Goal: Browse casually

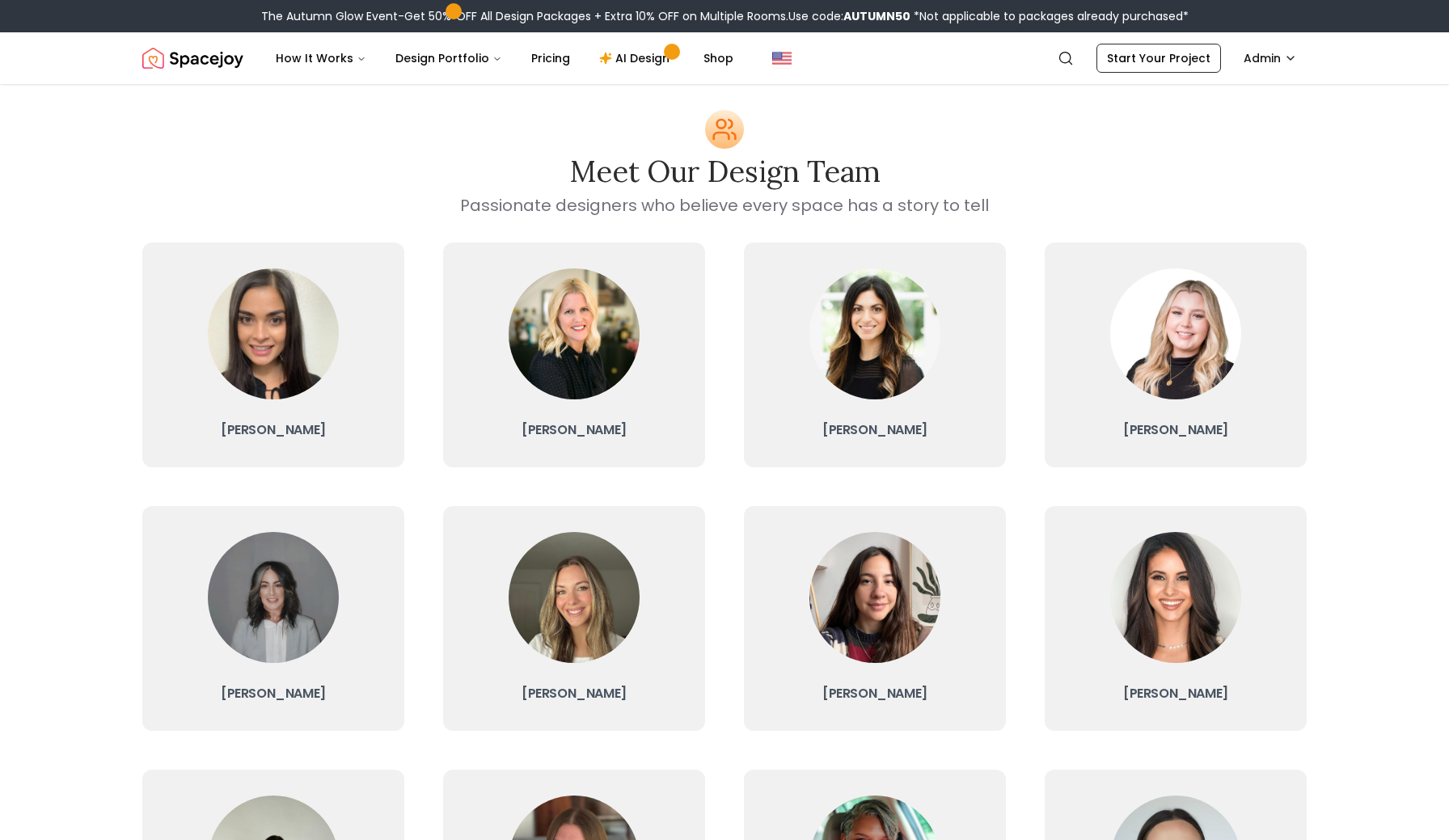
click at [210, 59] on img "Spacejoy" at bounding box center [192, 58] width 101 height 33
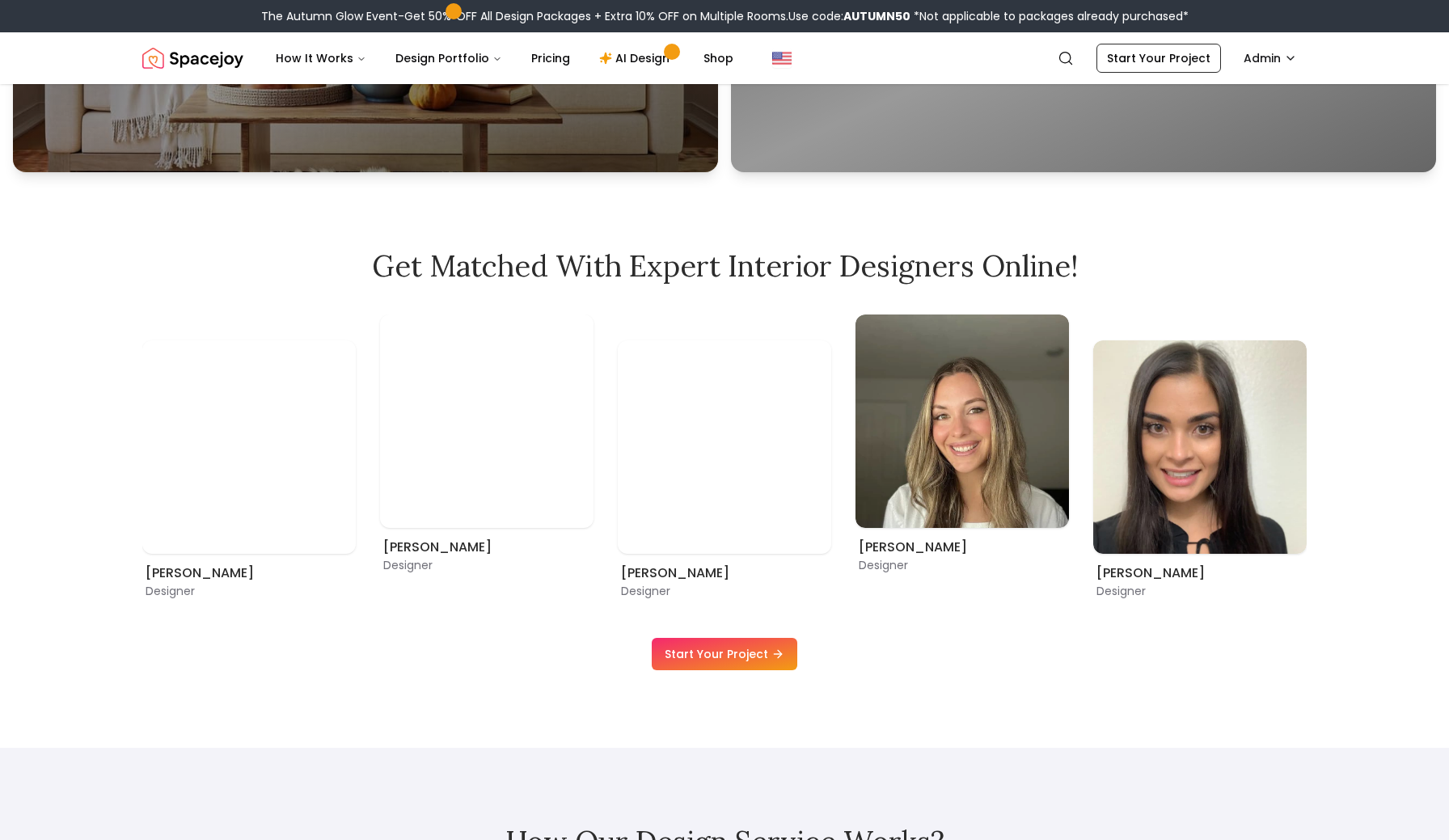
scroll to position [1003, 0]
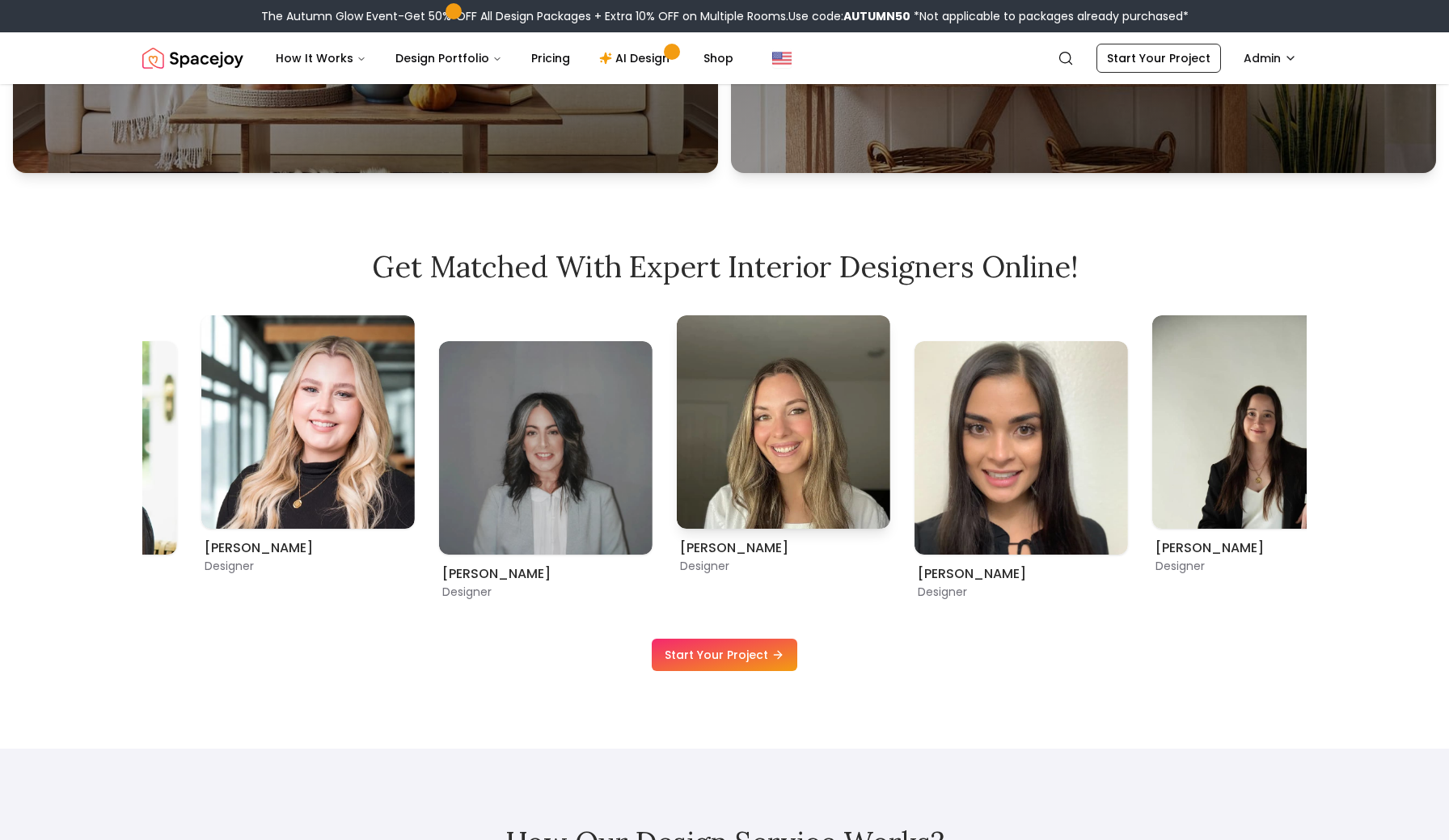
click at [693, 424] on img "7 / 11" at bounding box center [784, 422] width 214 height 214
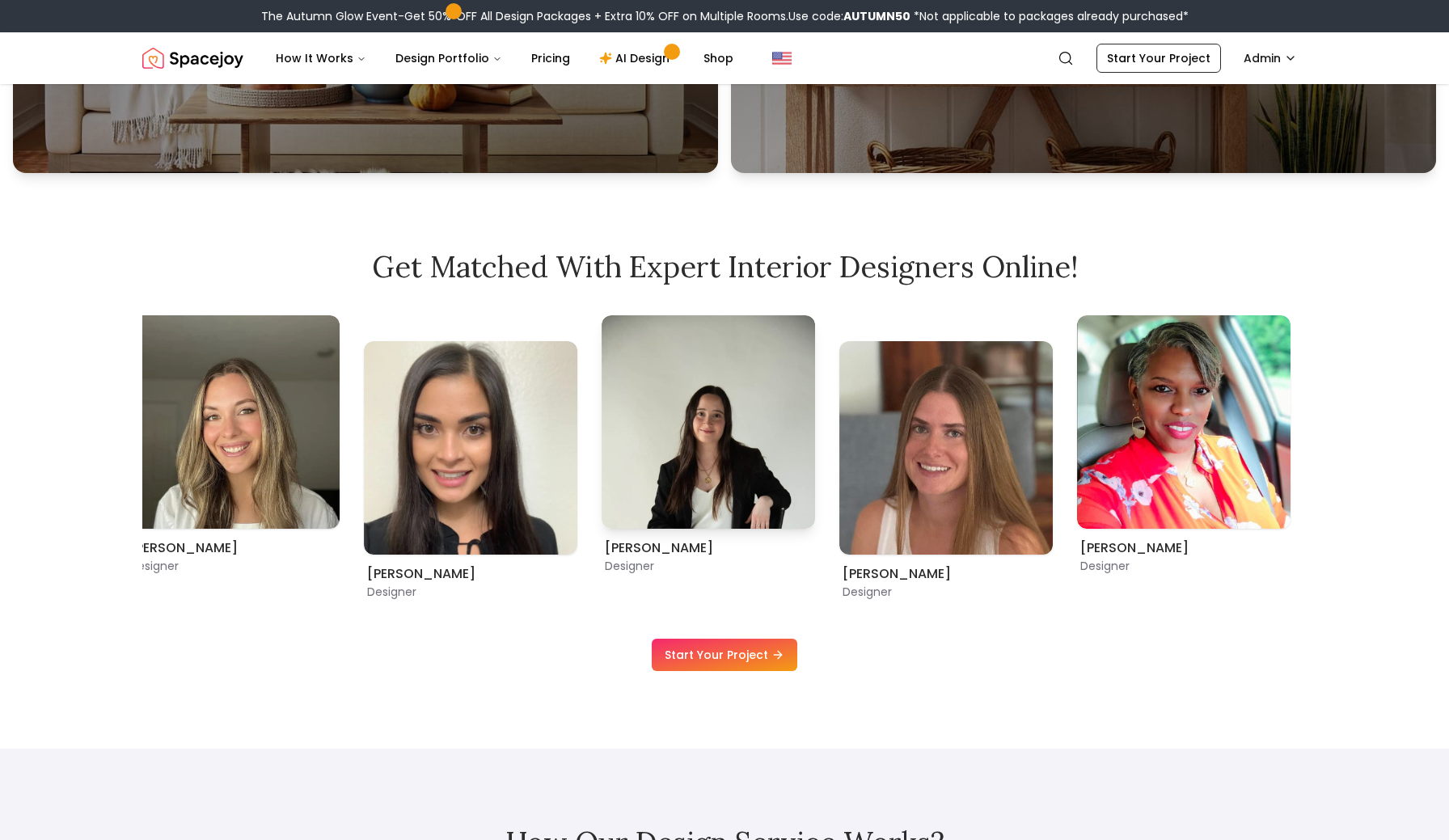
click at [639, 450] on img "9 / 11" at bounding box center [709, 422] width 214 height 214
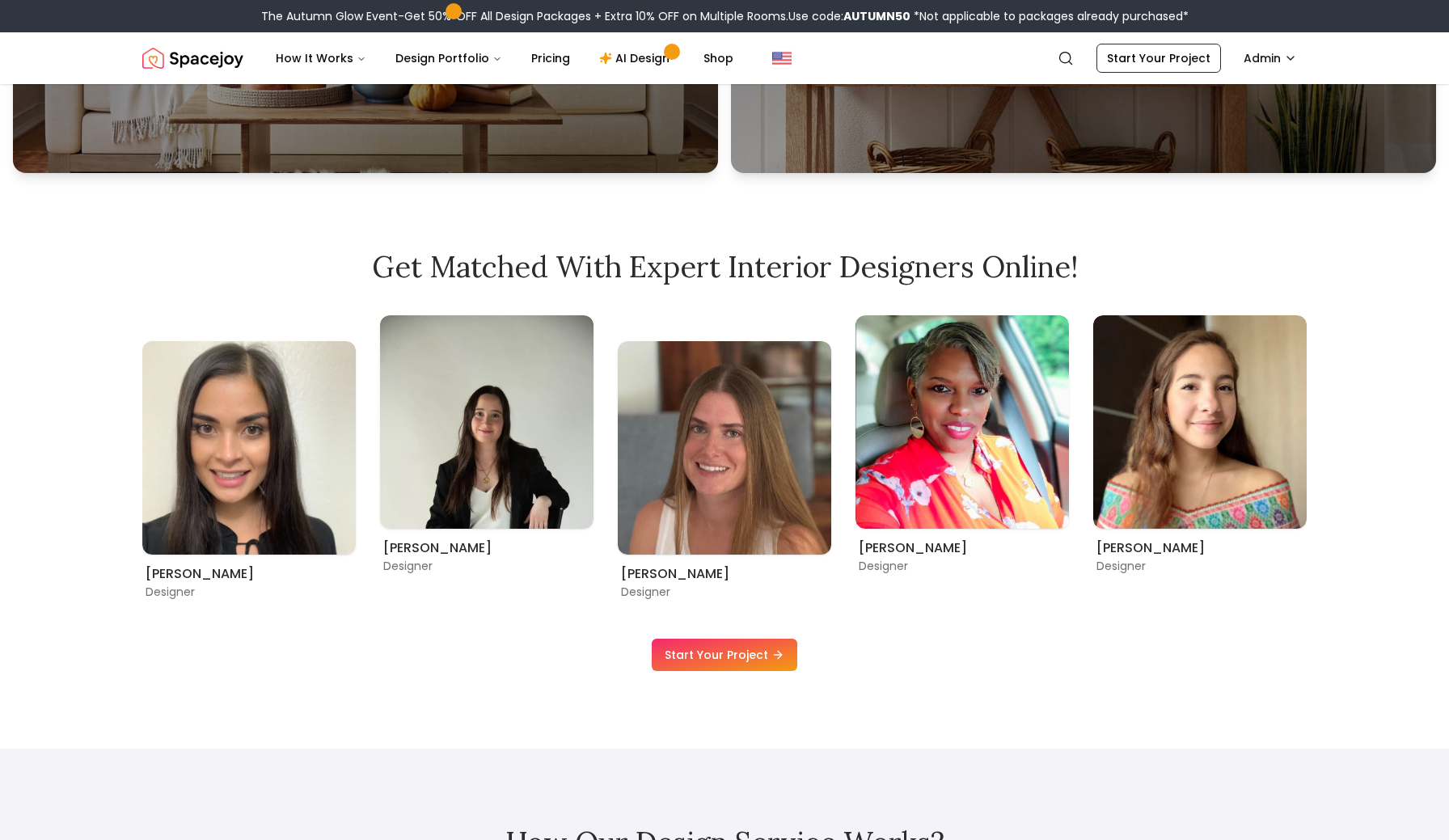
click at [537, 449] on div "[PERSON_NAME] Designer [PERSON_NAME] Designer [PERSON_NAME] Designer [PERSON_NA…" at bounding box center [724, 457] width 1164 height 284
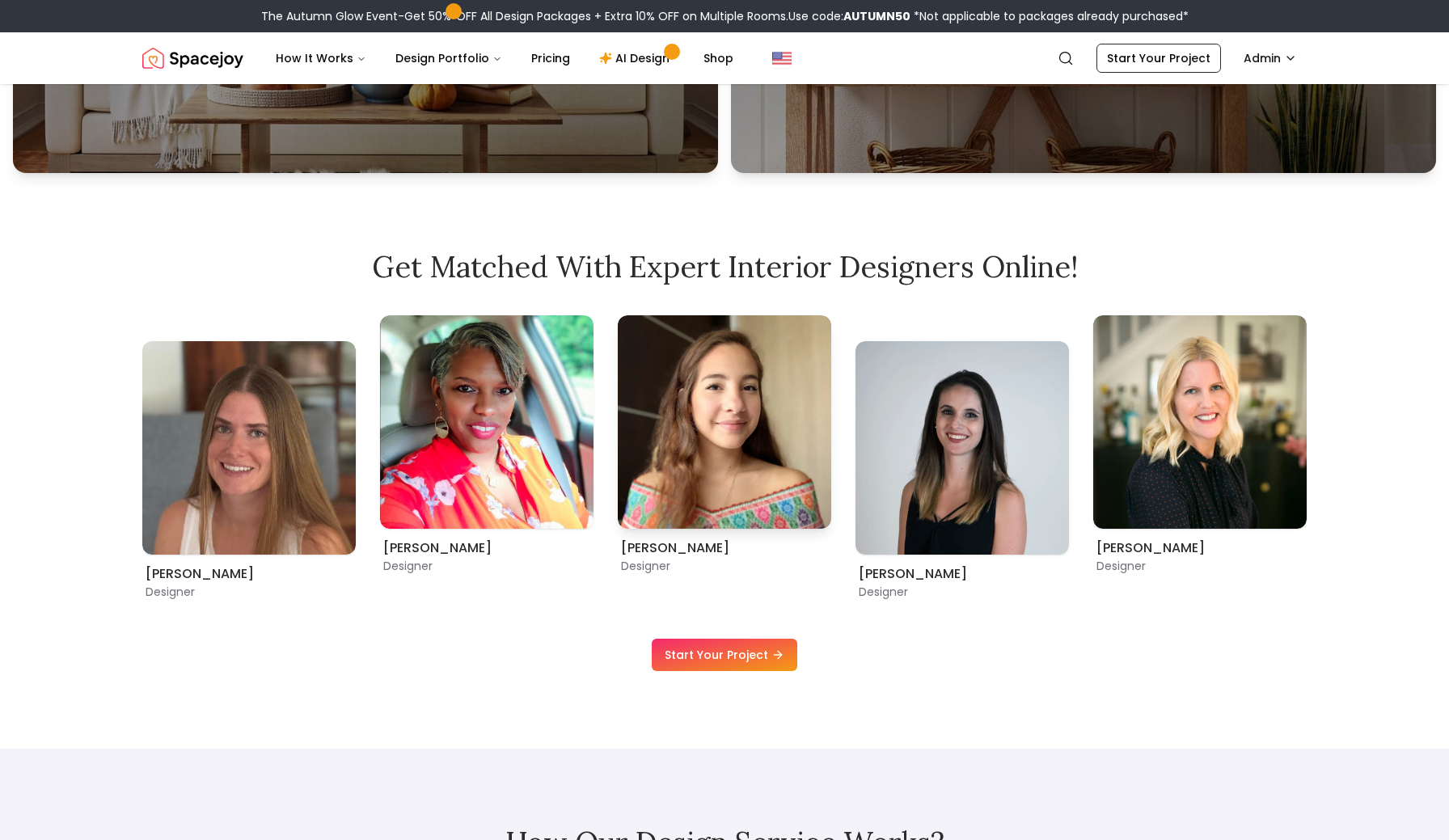
click at [618, 457] on img "1 / 11" at bounding box center [724, 422] width 214 height 214
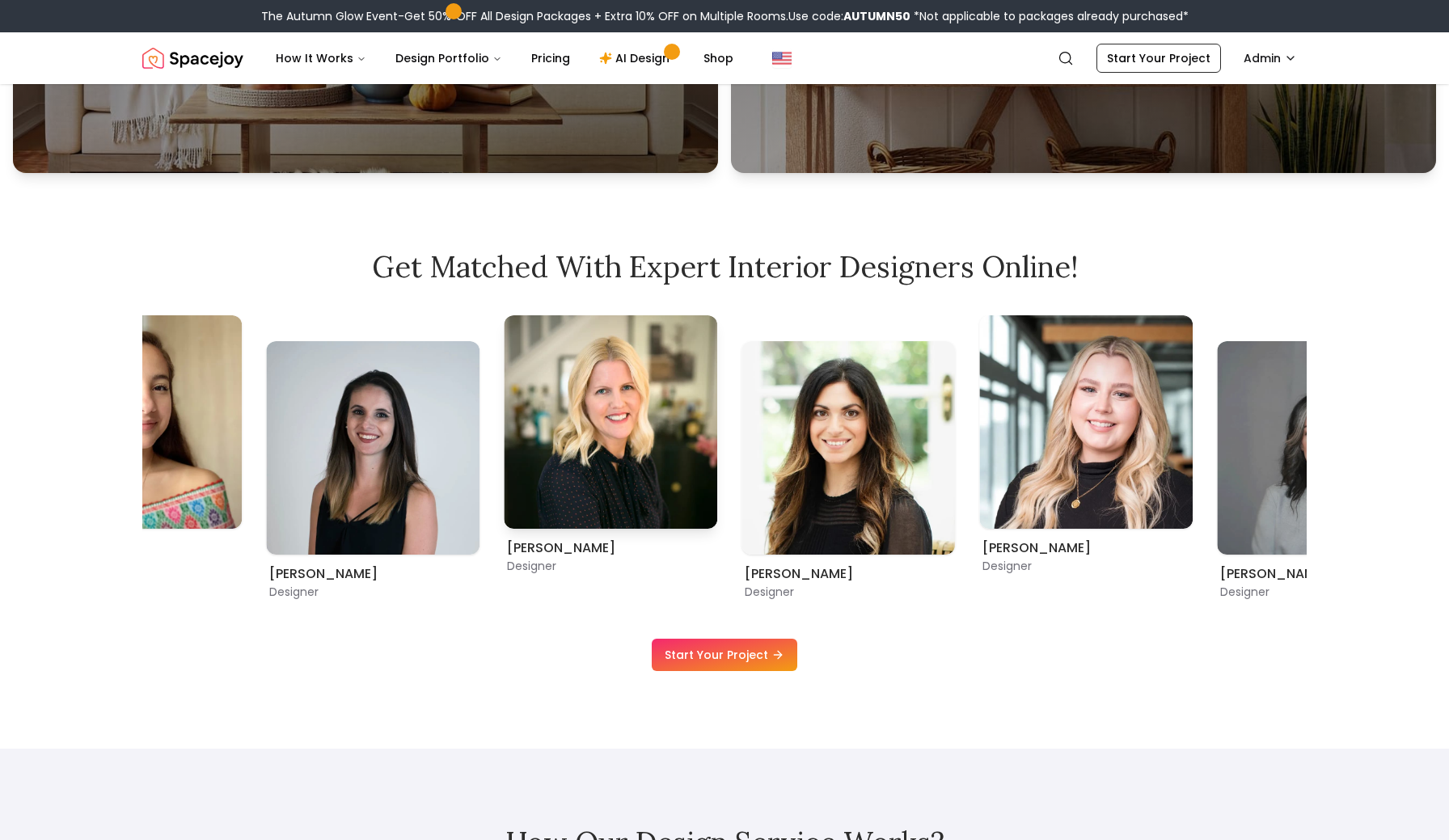
click at [504, 467] on img "3 / 11" at bounding box center [611, 422] width 214 height 214
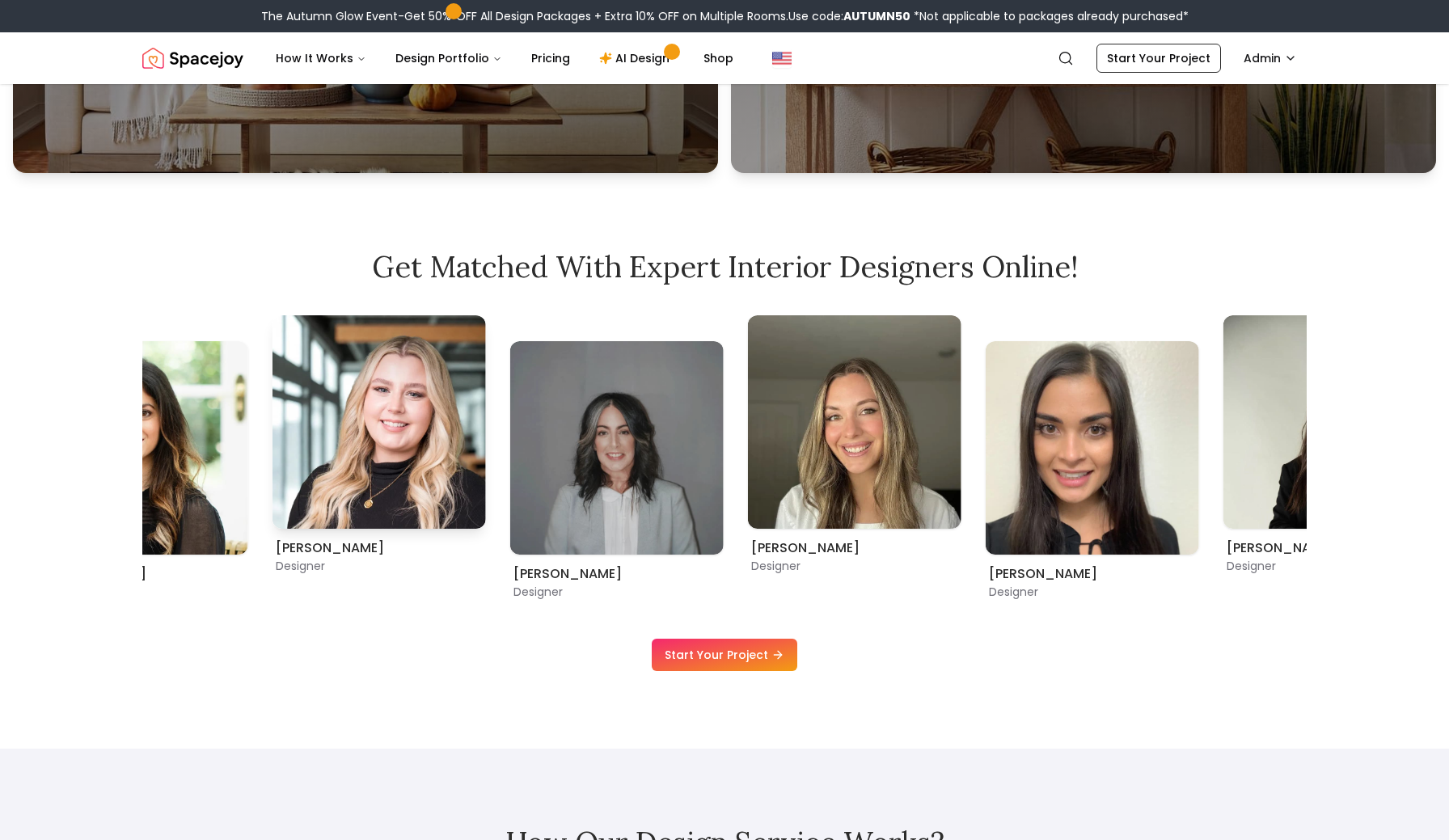
click at [340, 461] on img "5 / 11" at bounding box center [379, 422] width 214 height 214
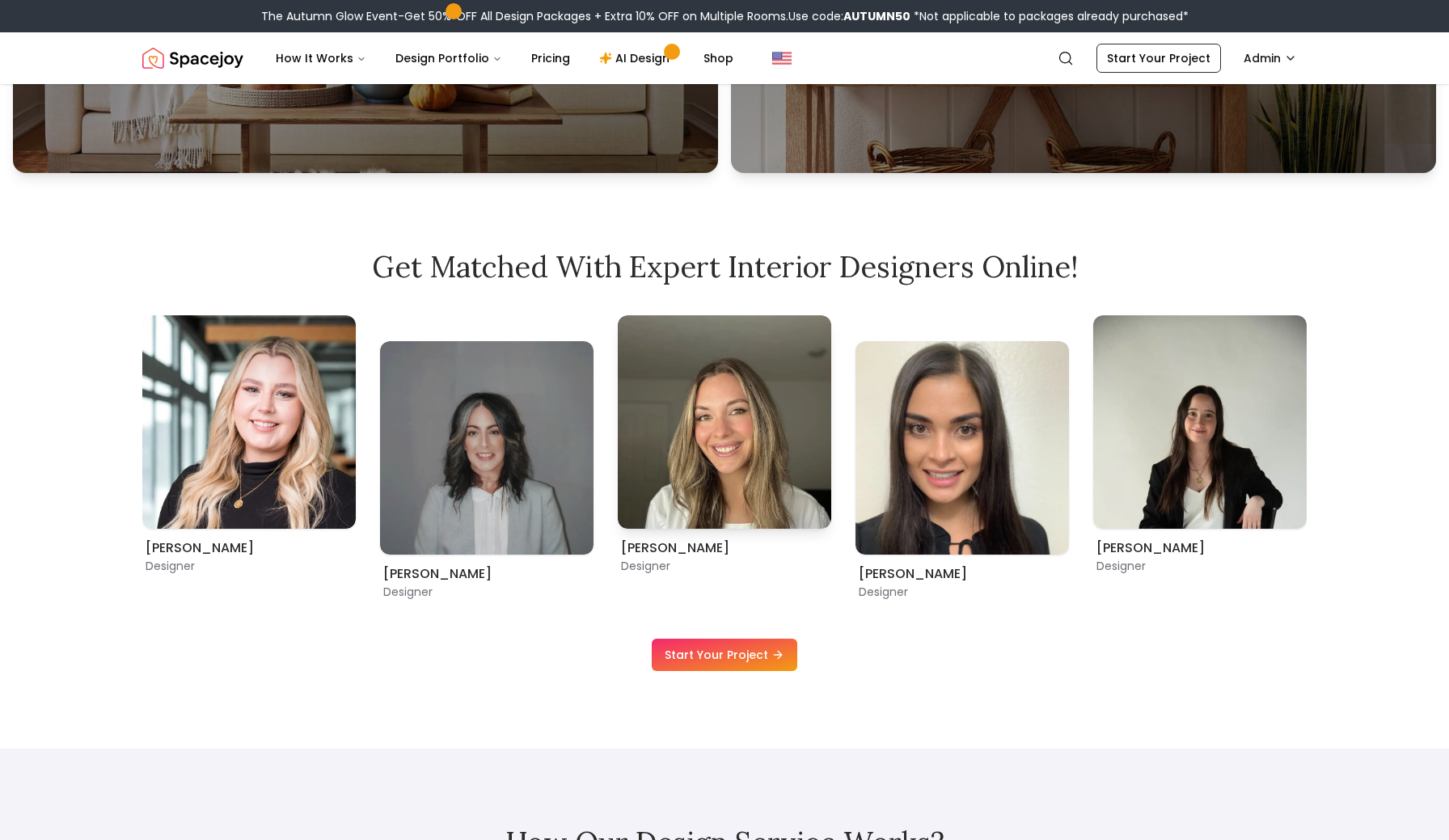
click at [618, 461] on img "7 / 11" at bounding box center [724, 422] width 214 height 214
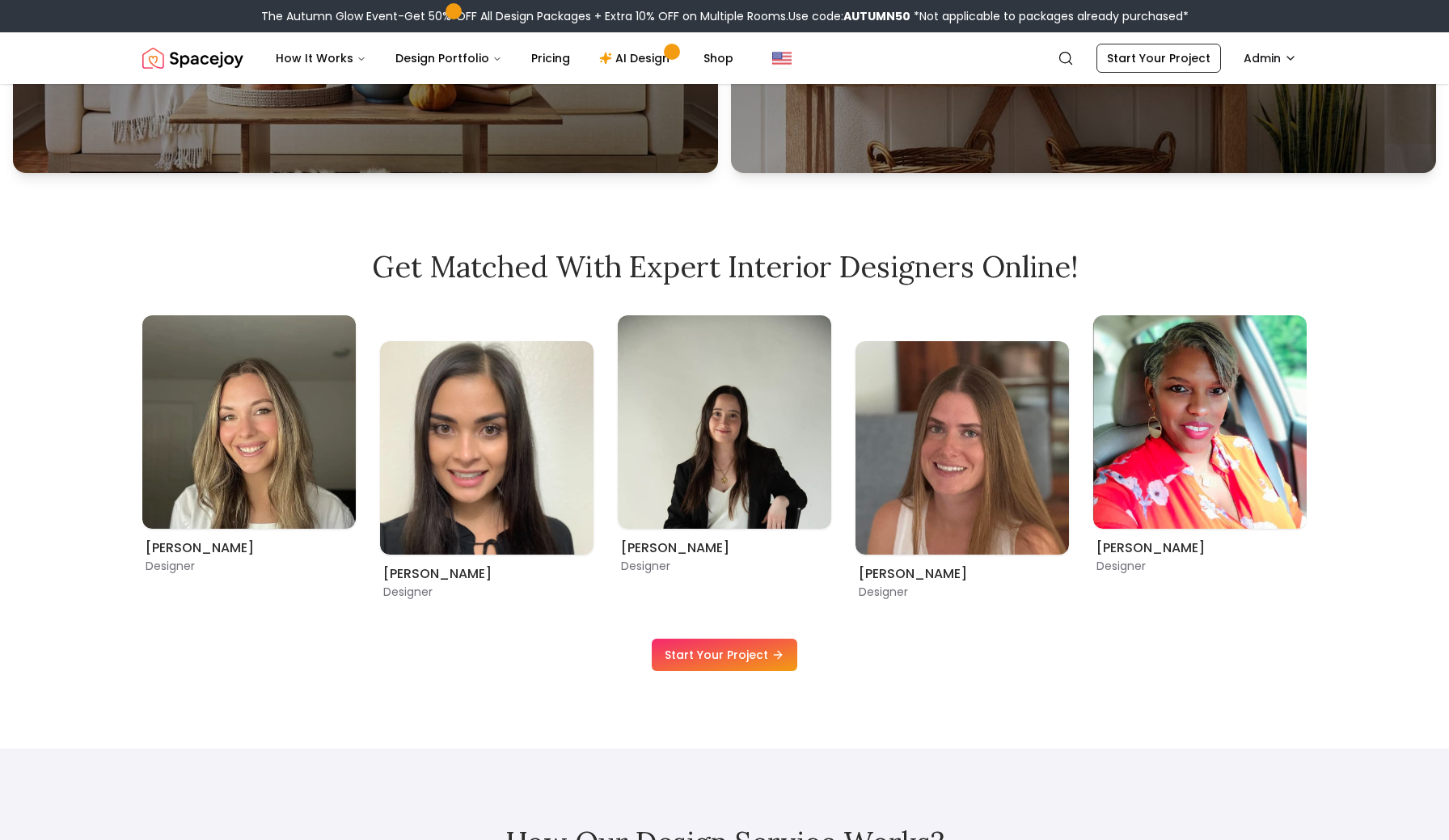
click at [618, 459] on img "9 / 11" at bounding box center [724, 422] width 214 height 214
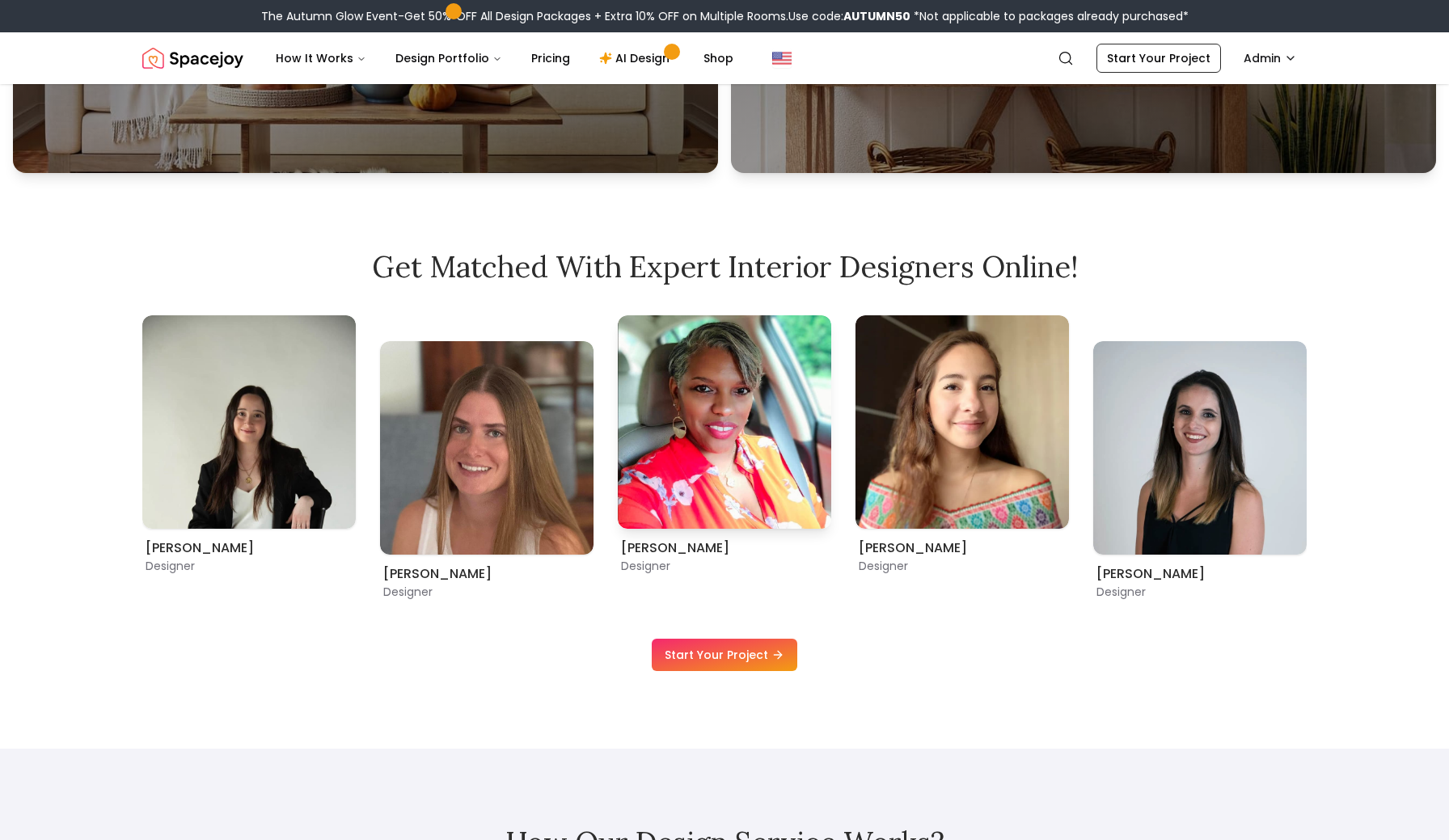
click at [618, 453] on img "11 / 11" at bounding box center [724, 422] width 214 height 214
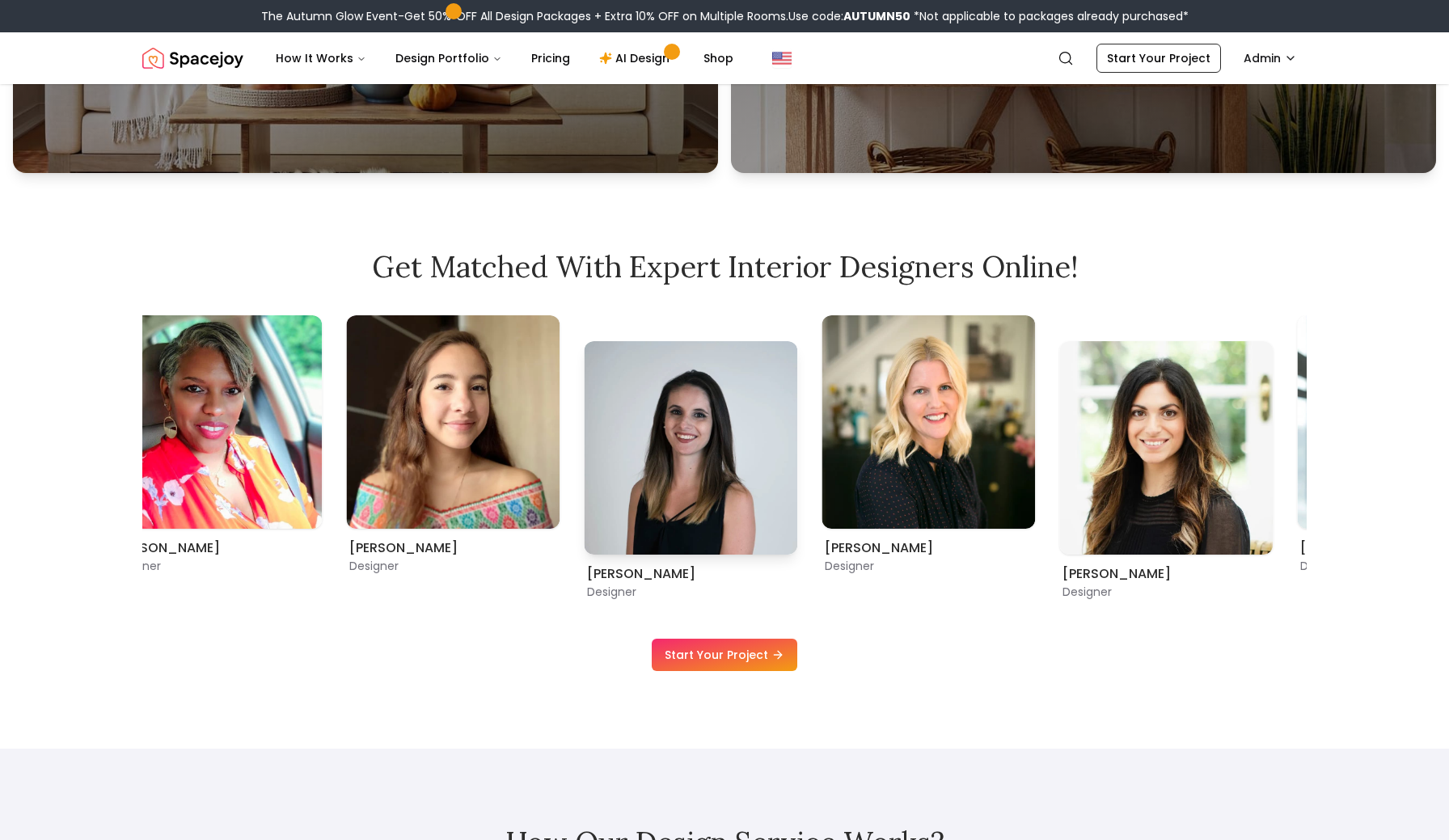
click at [583, 458] on img "2 / 11" at bounding box center [690, 448] width 214 height 214
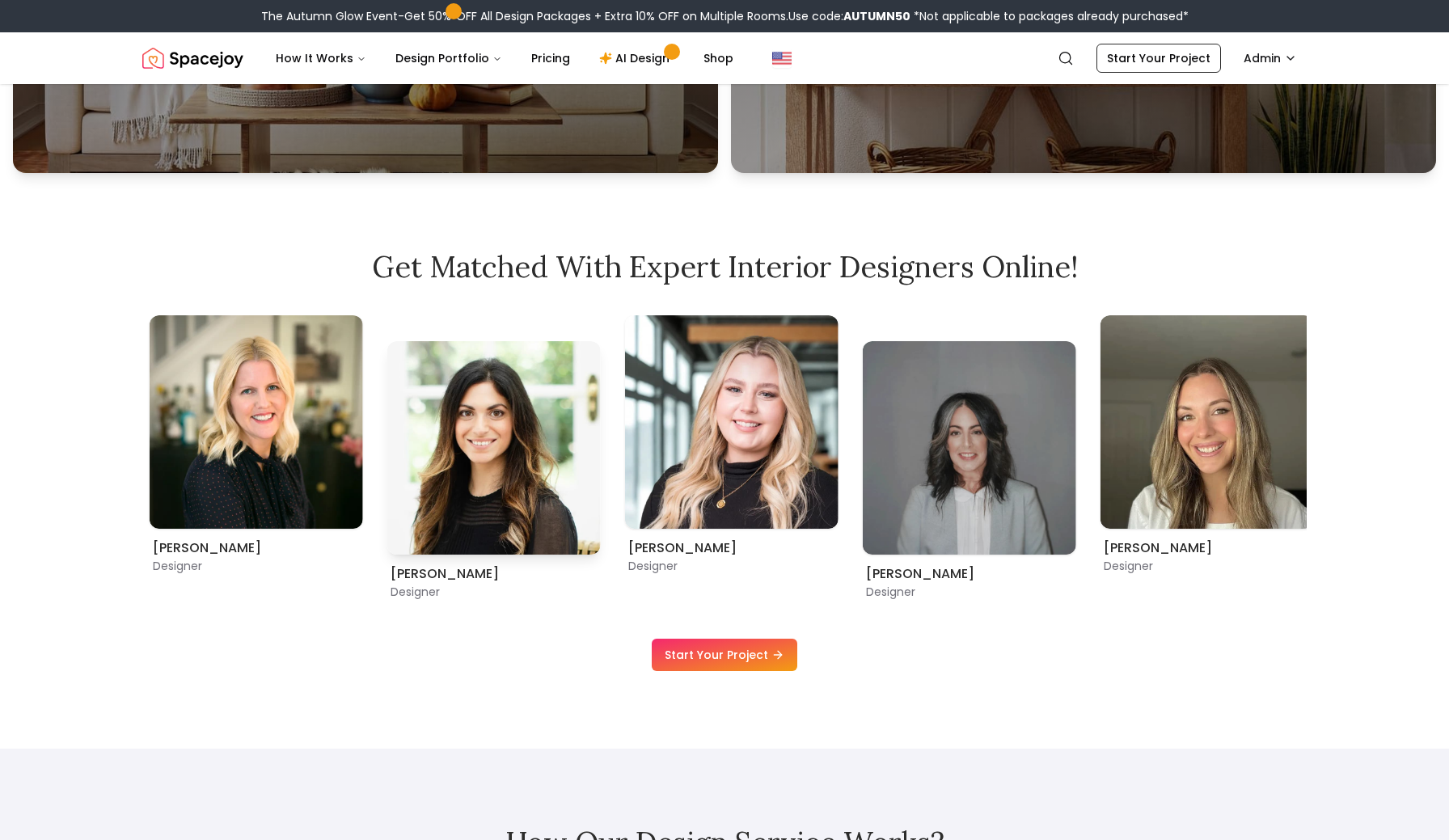
click at [387, 506] on img "4 / 11" at bounding box center [494, 448] width 214 height 214
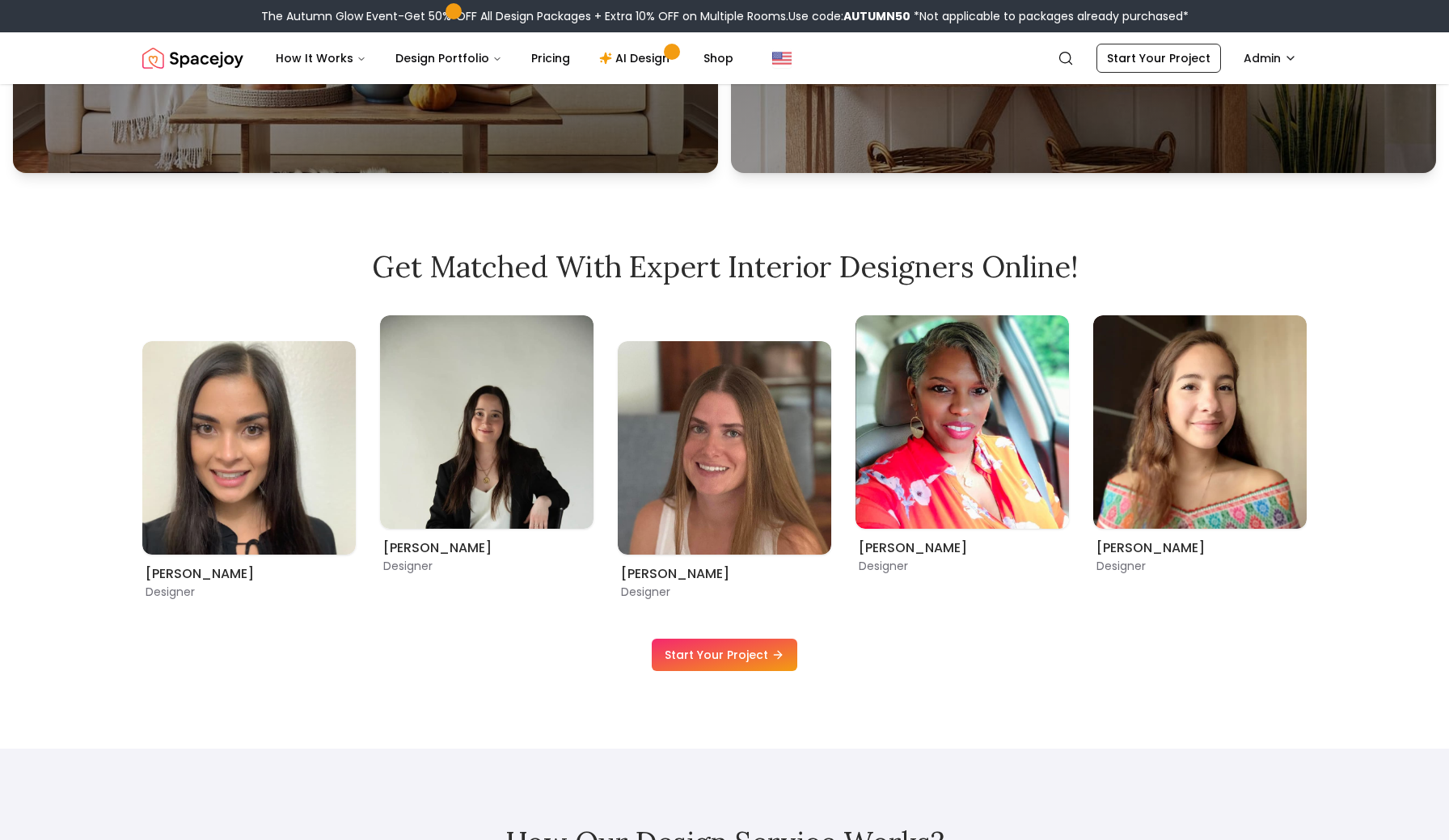
scroll to position [977, 0]
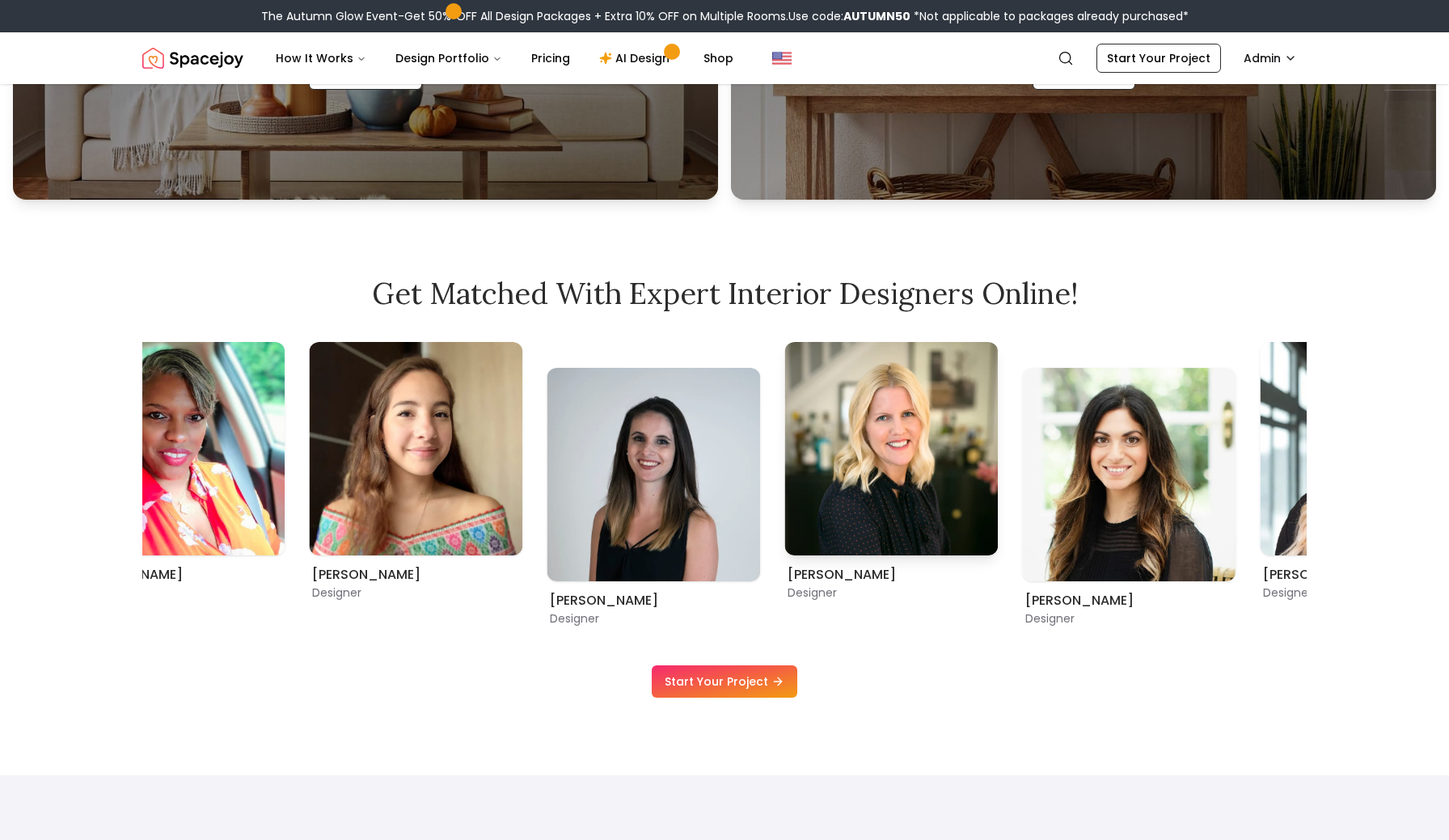
click at [856, 524] on img "3 / 11" at bounding box center [891, 449] width 214 height 214
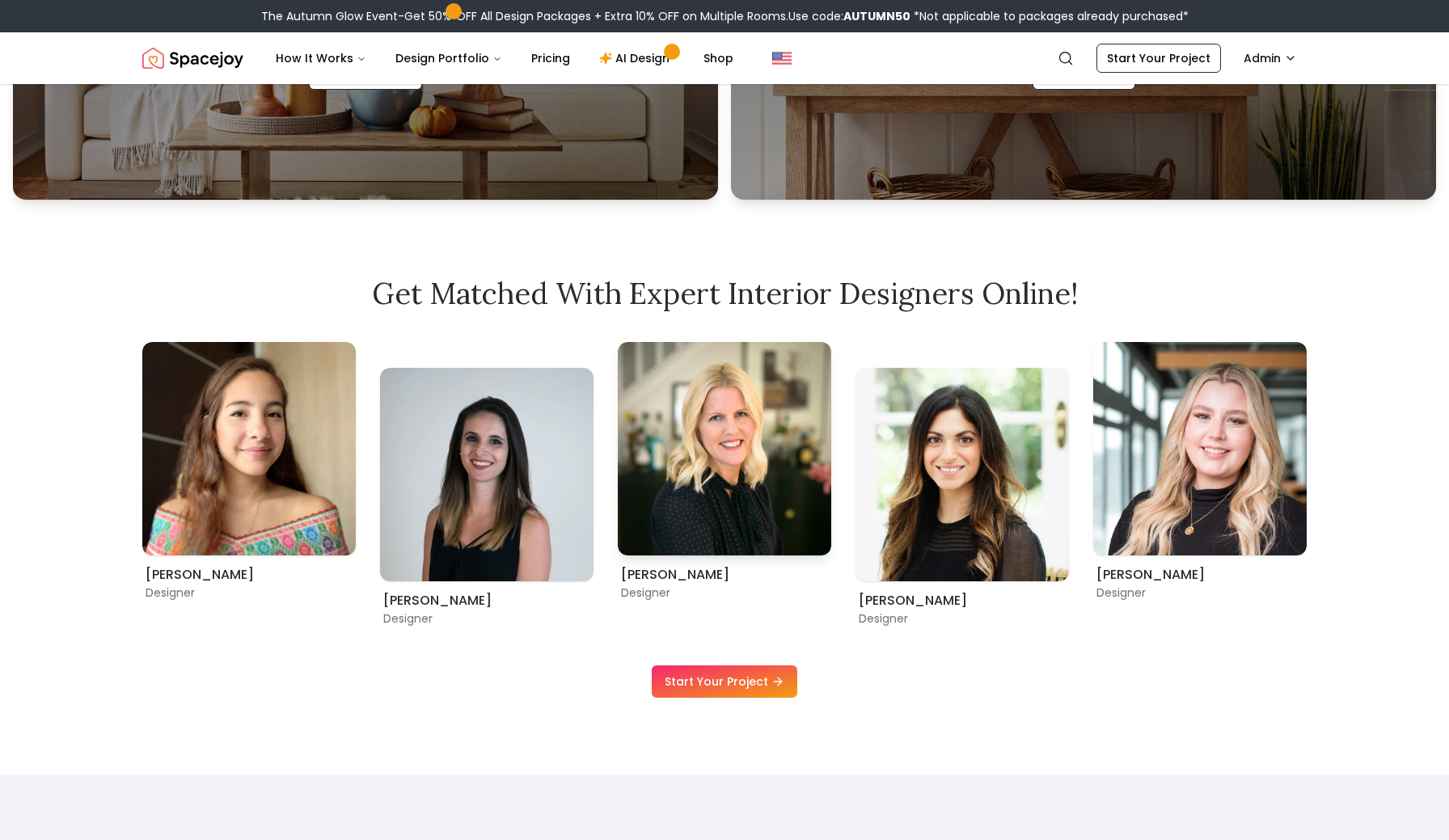
click at [1069, 514] on img "4 / 11" at bounding box center [962, 475] width 214 height 214
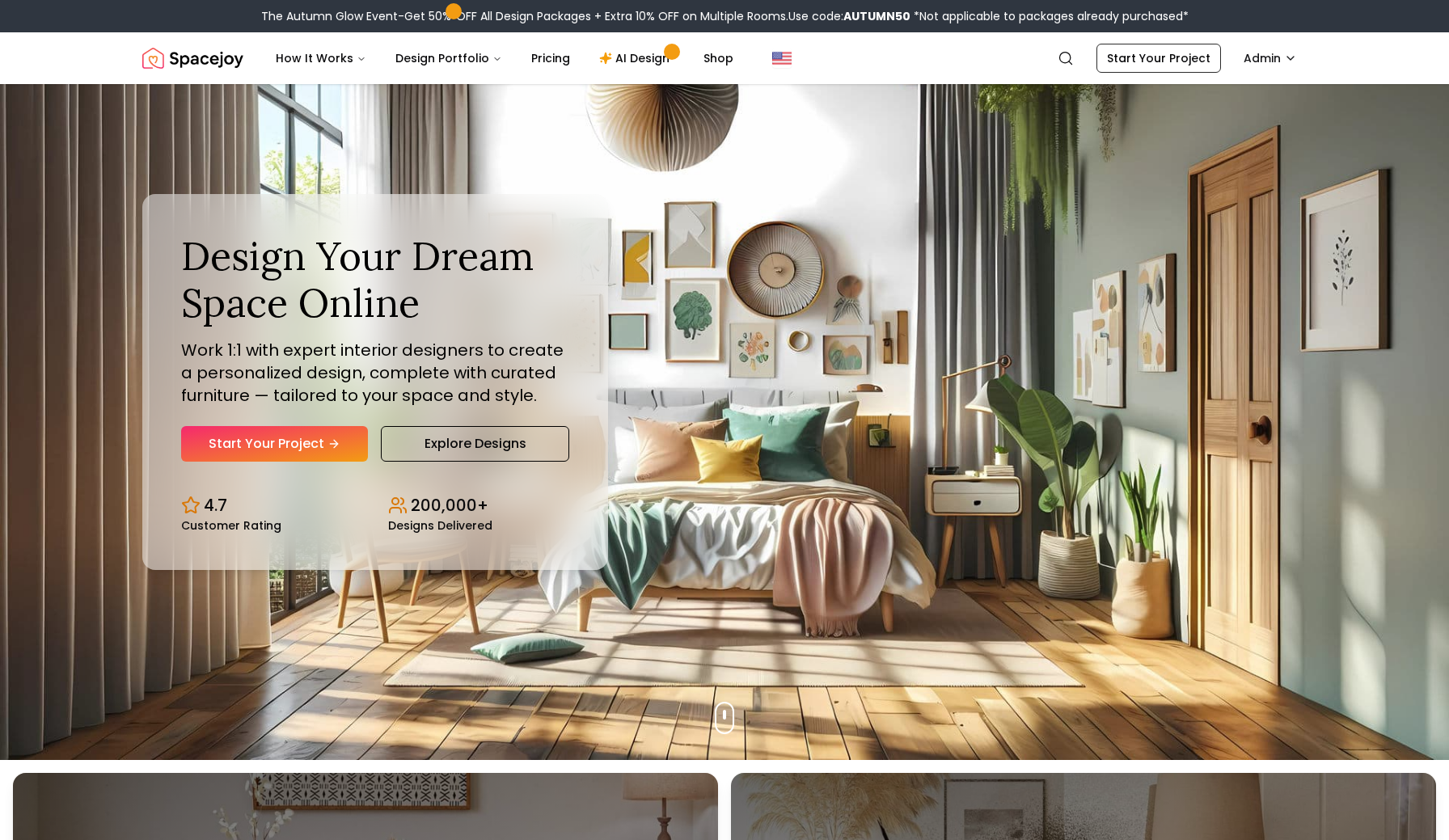
scroll to position [0, 0]
